Goal: Contribute content

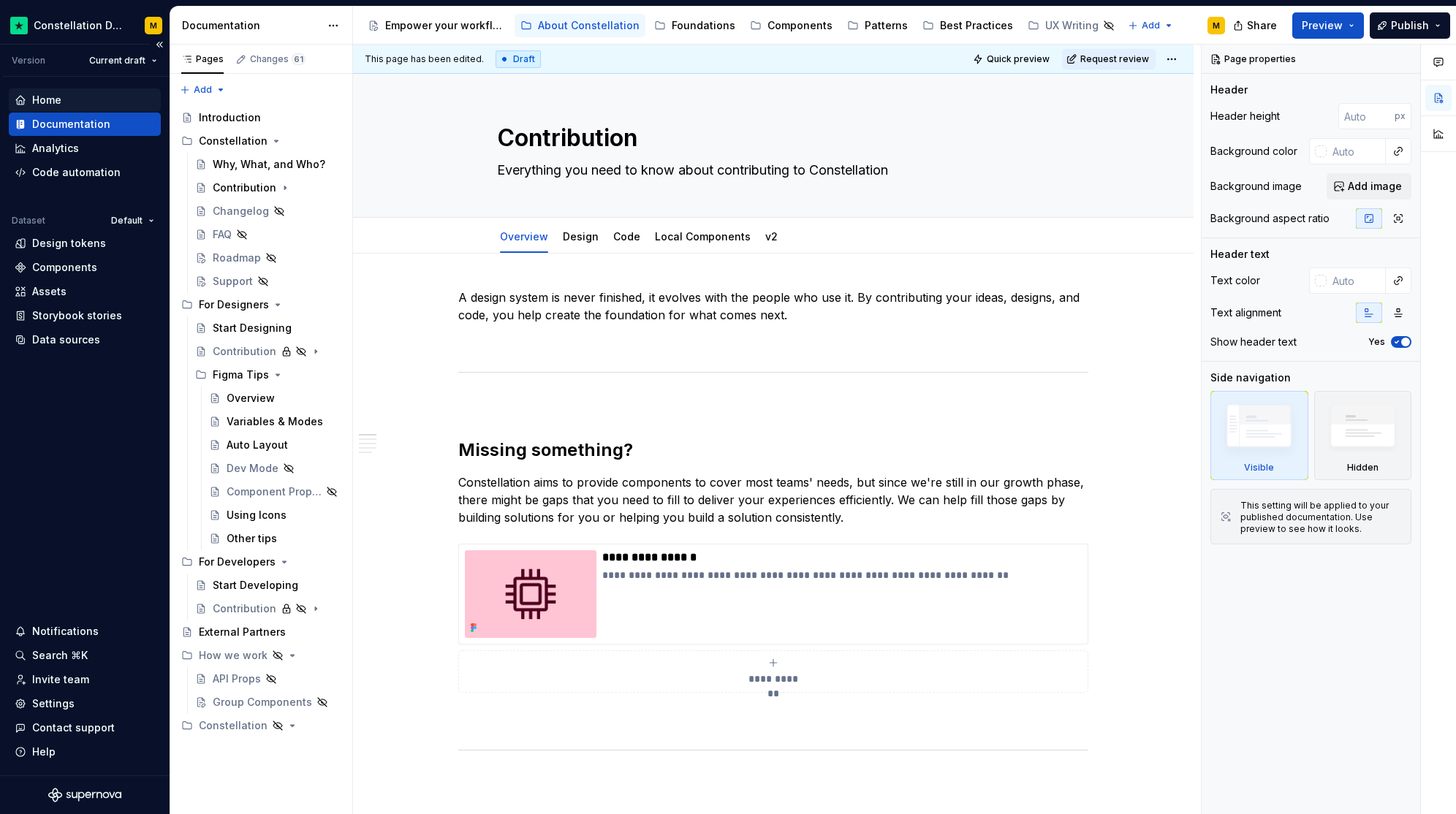
click at [24, 102] on icon at bounding box center [20, 100] width 8 height 8
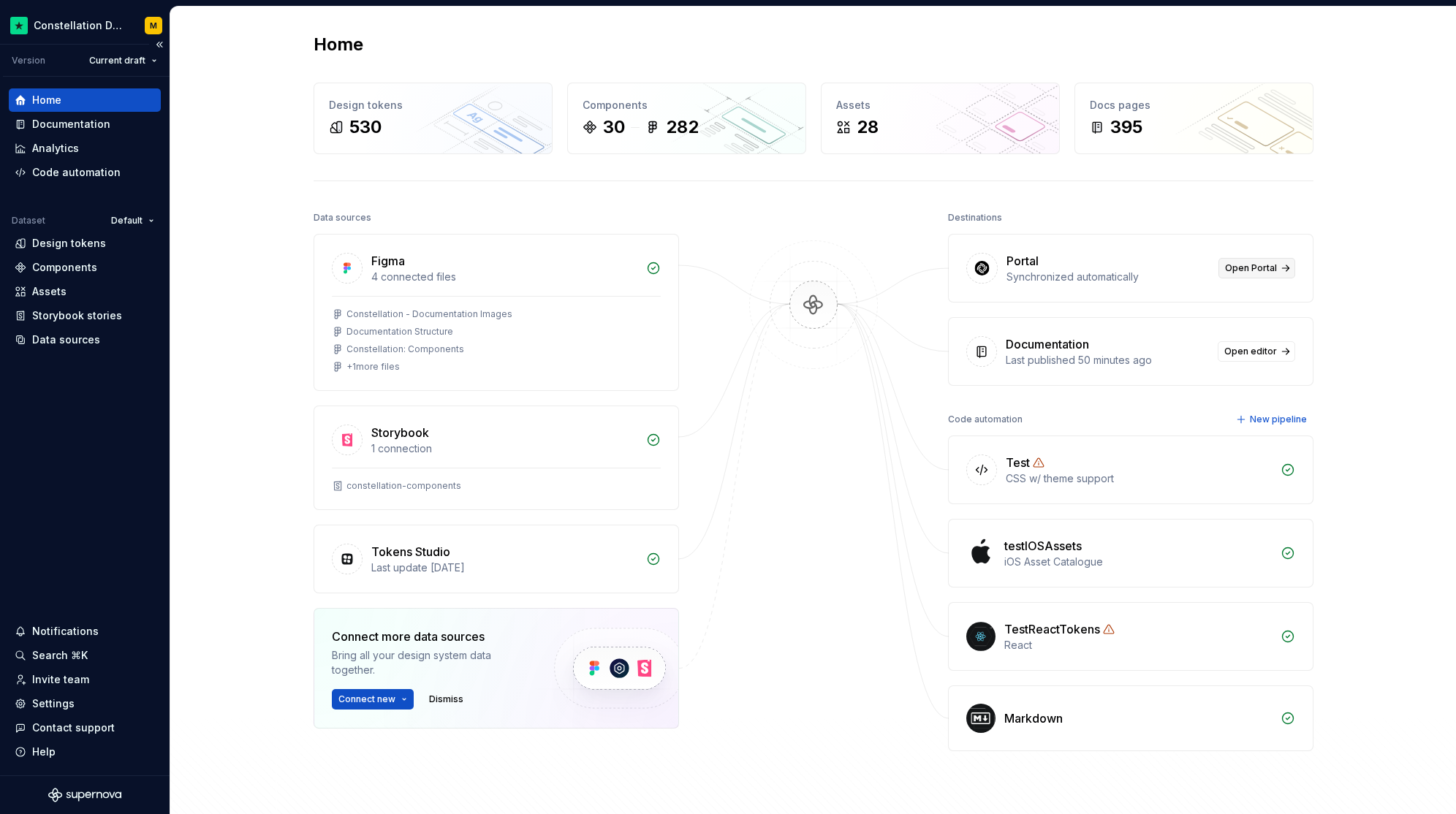
click at [1245, 274] on link "Open Portal" at bounding box center [1256, 268] width 77 height 20
click at [98, 130] on div "Documentation" at bounding box center [71, 124] width 78 height 14
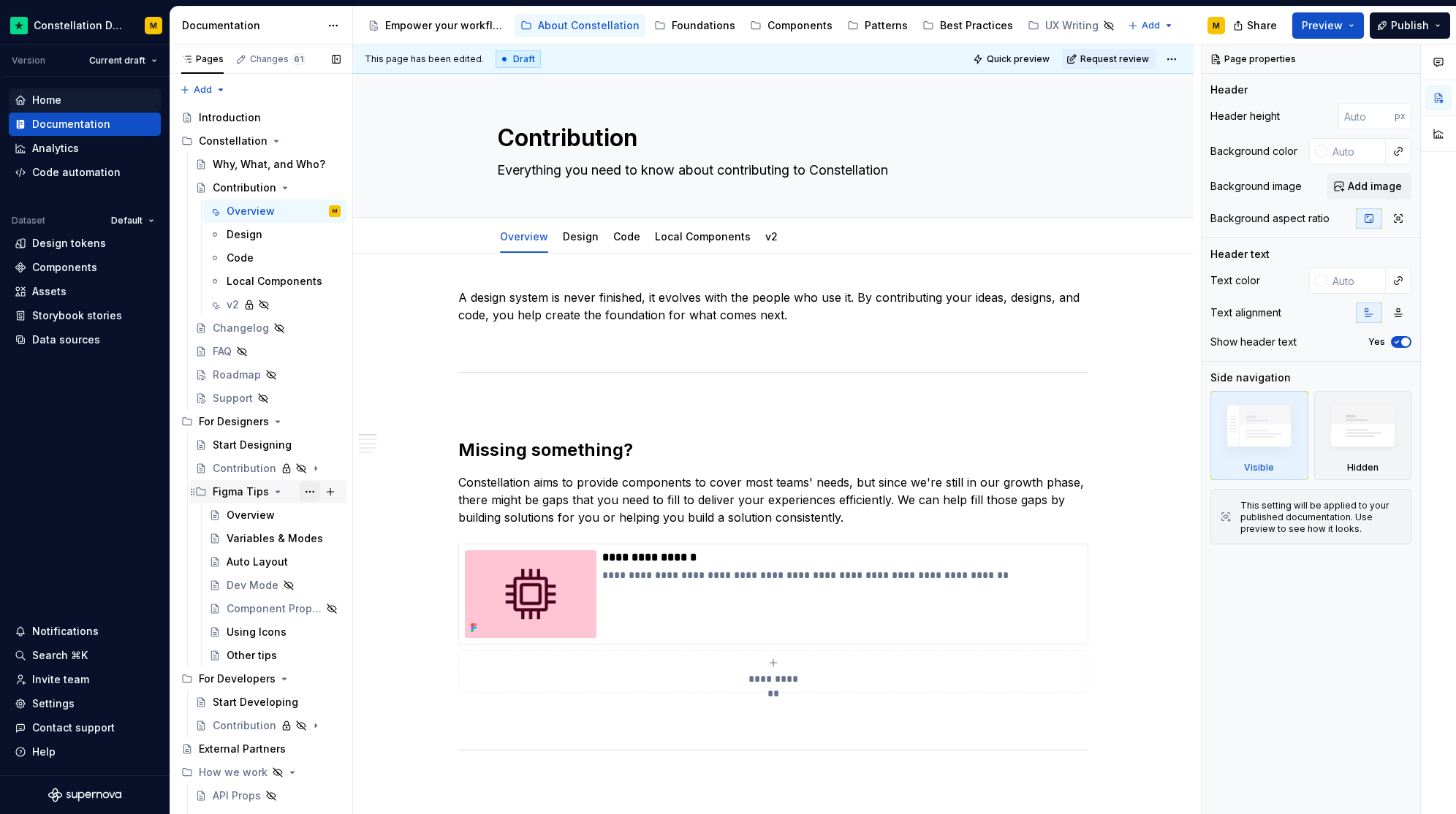
click at [302, 491] on button "Page tree" at bounding box center [310, 492] width 20 height 20
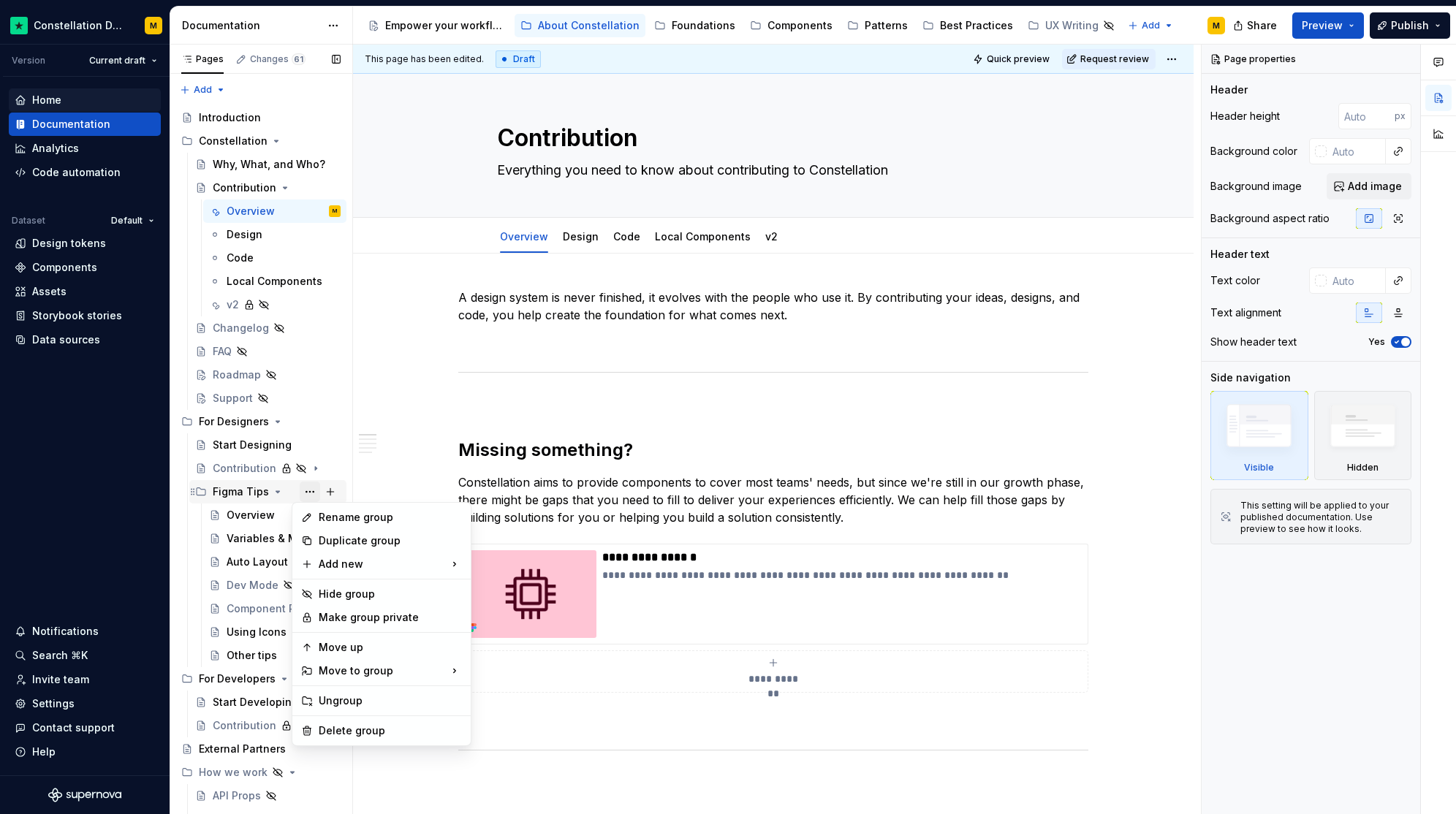
click at [302, 491] on div "Pages Changes 61 Add Accessibility guide for tree Page tree. Navigate the tree …" at bounding box center [260, 433] width 183 height 776
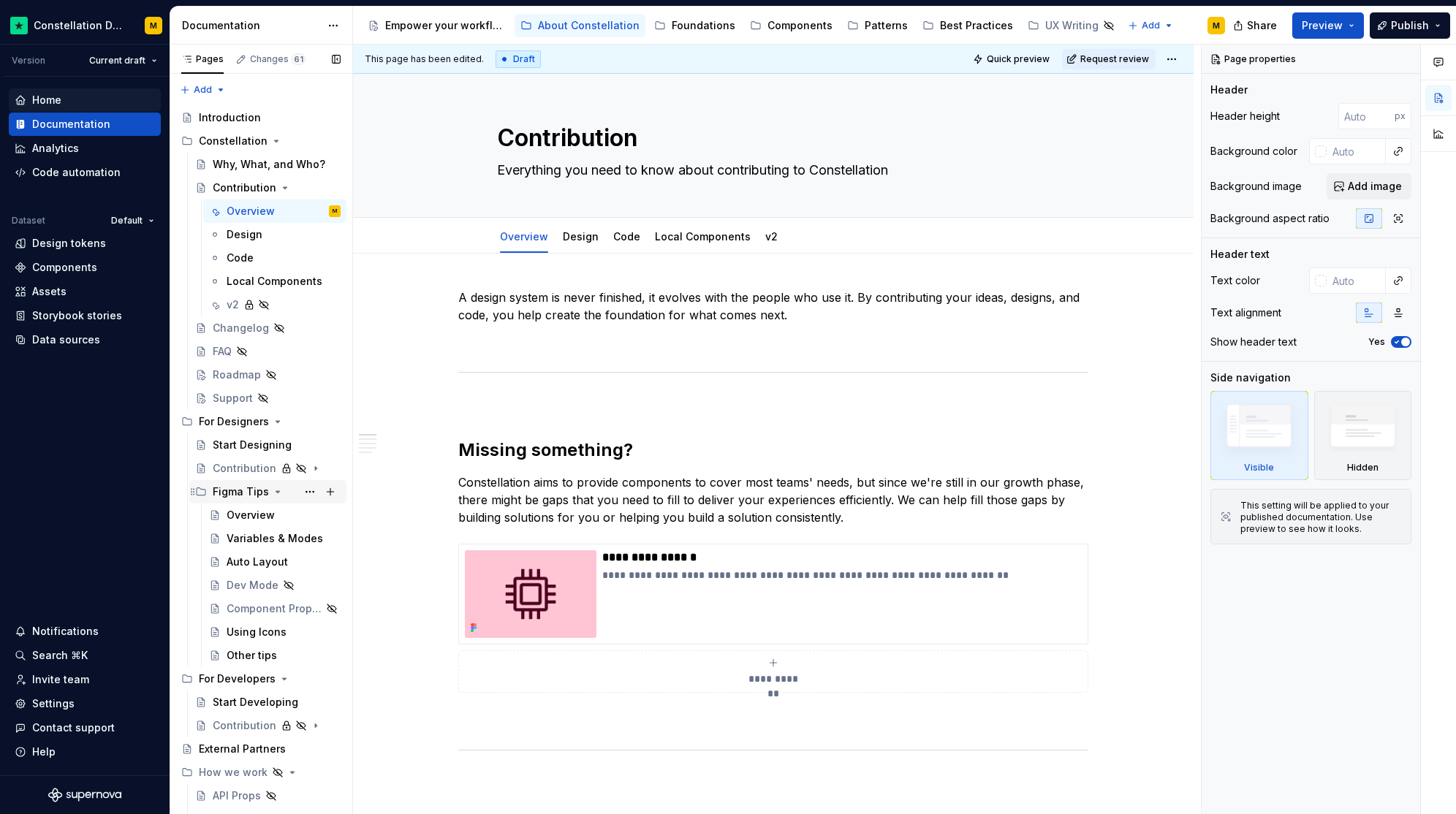
click at [278, 492] on icon "Page tree" at bounding box center [278, 492] width 12 height 12
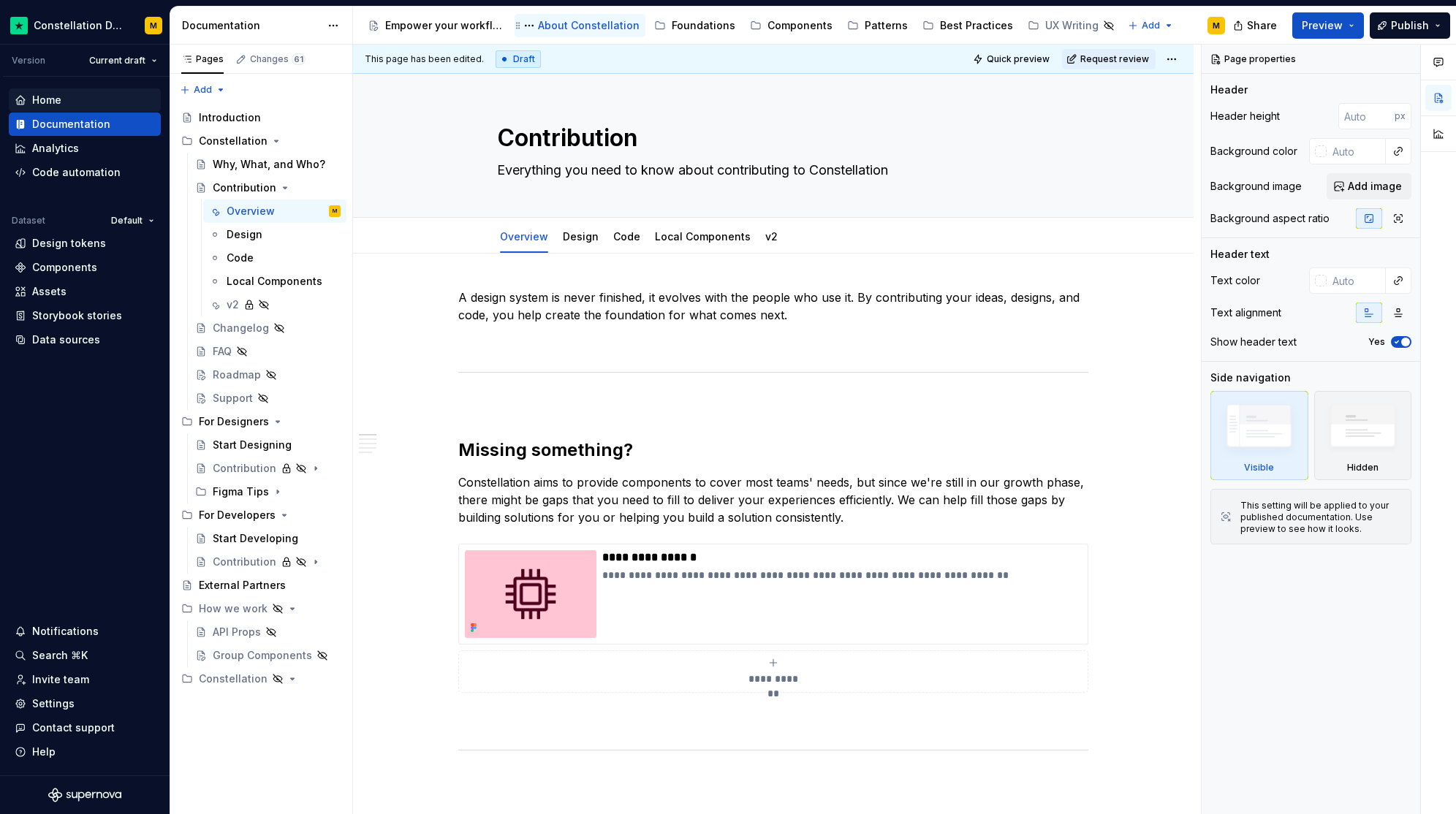
type textarea "*"
